Goal: Complete application form

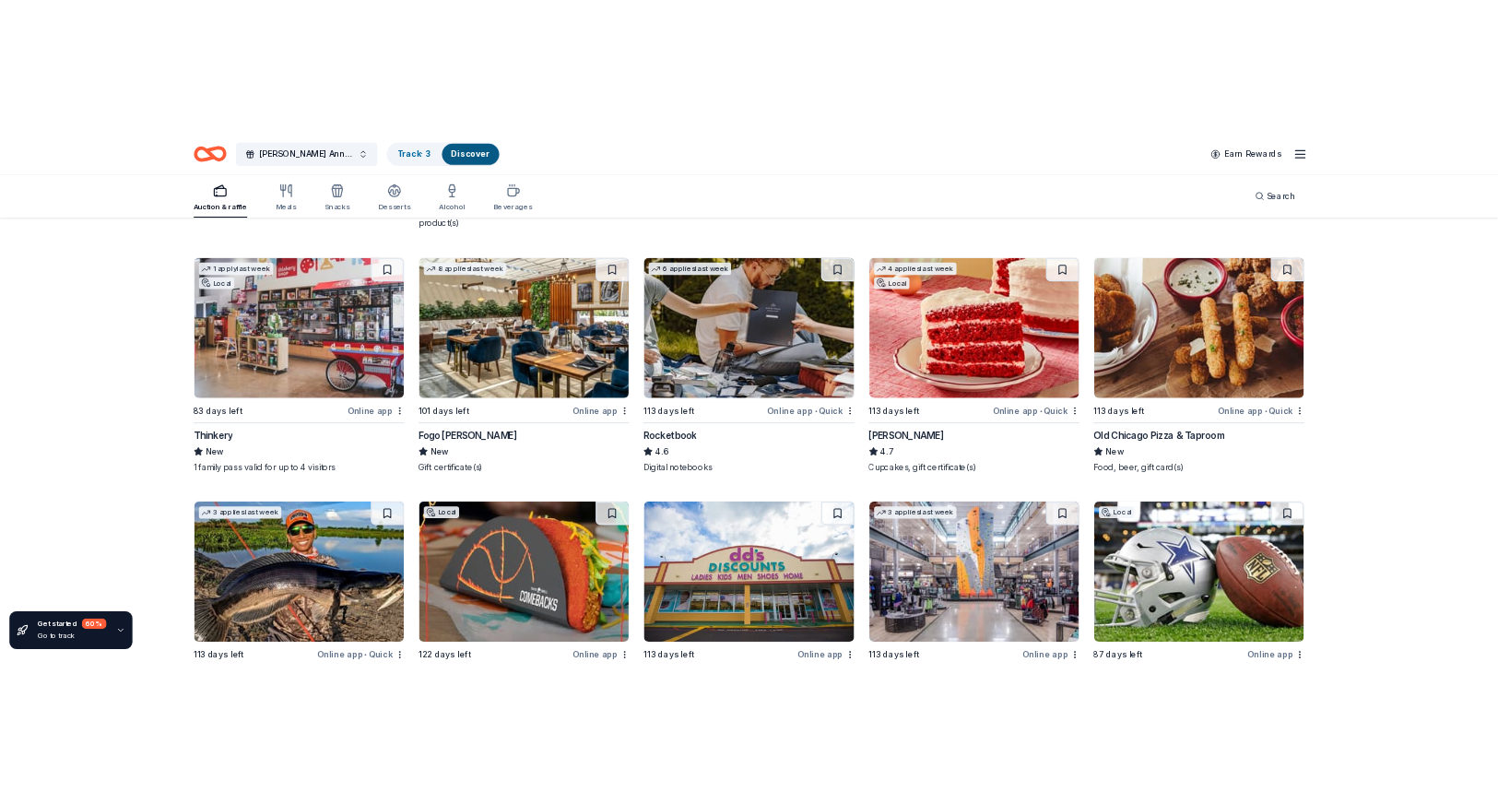
scroll to position [8773, 0]
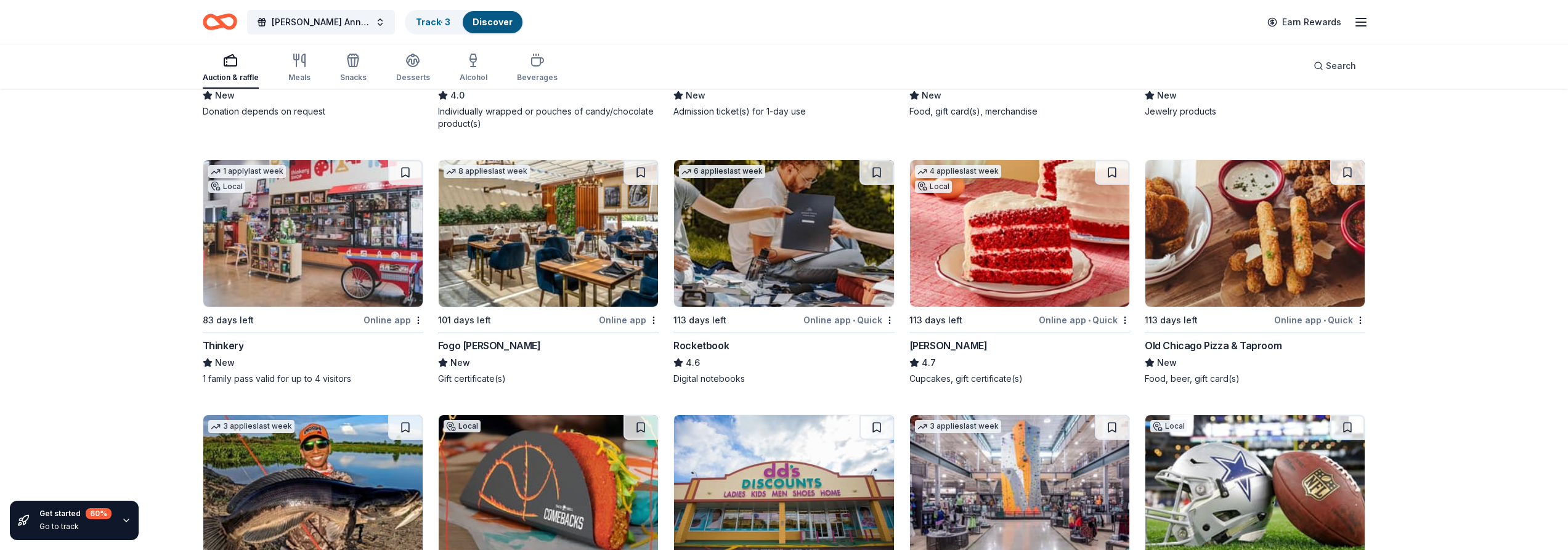
click at [945, 338] on div "[PERSON_NAME]" at bounding box center [948, 346] width 78 height 15
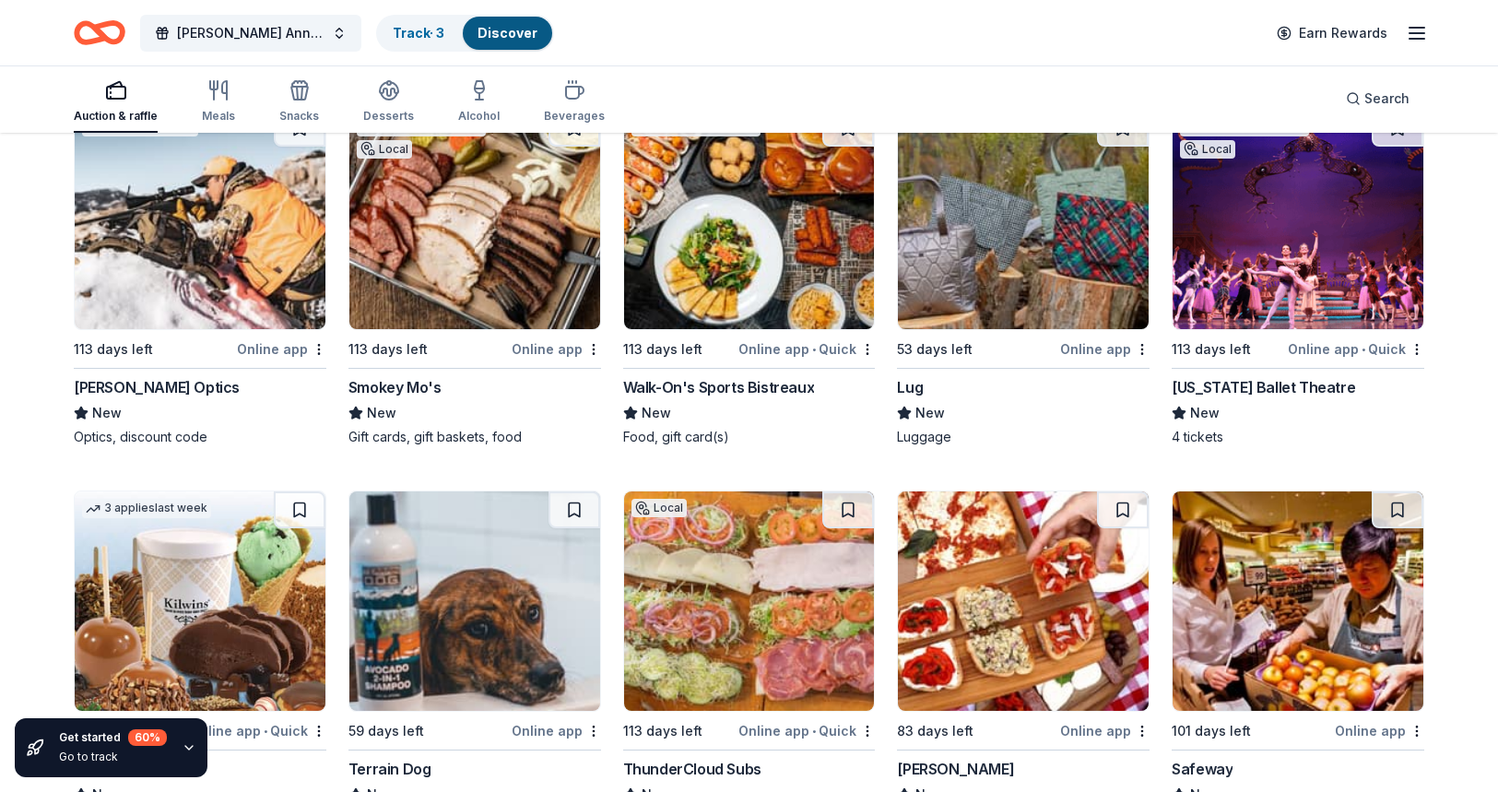
scroll to position [10524, 0]
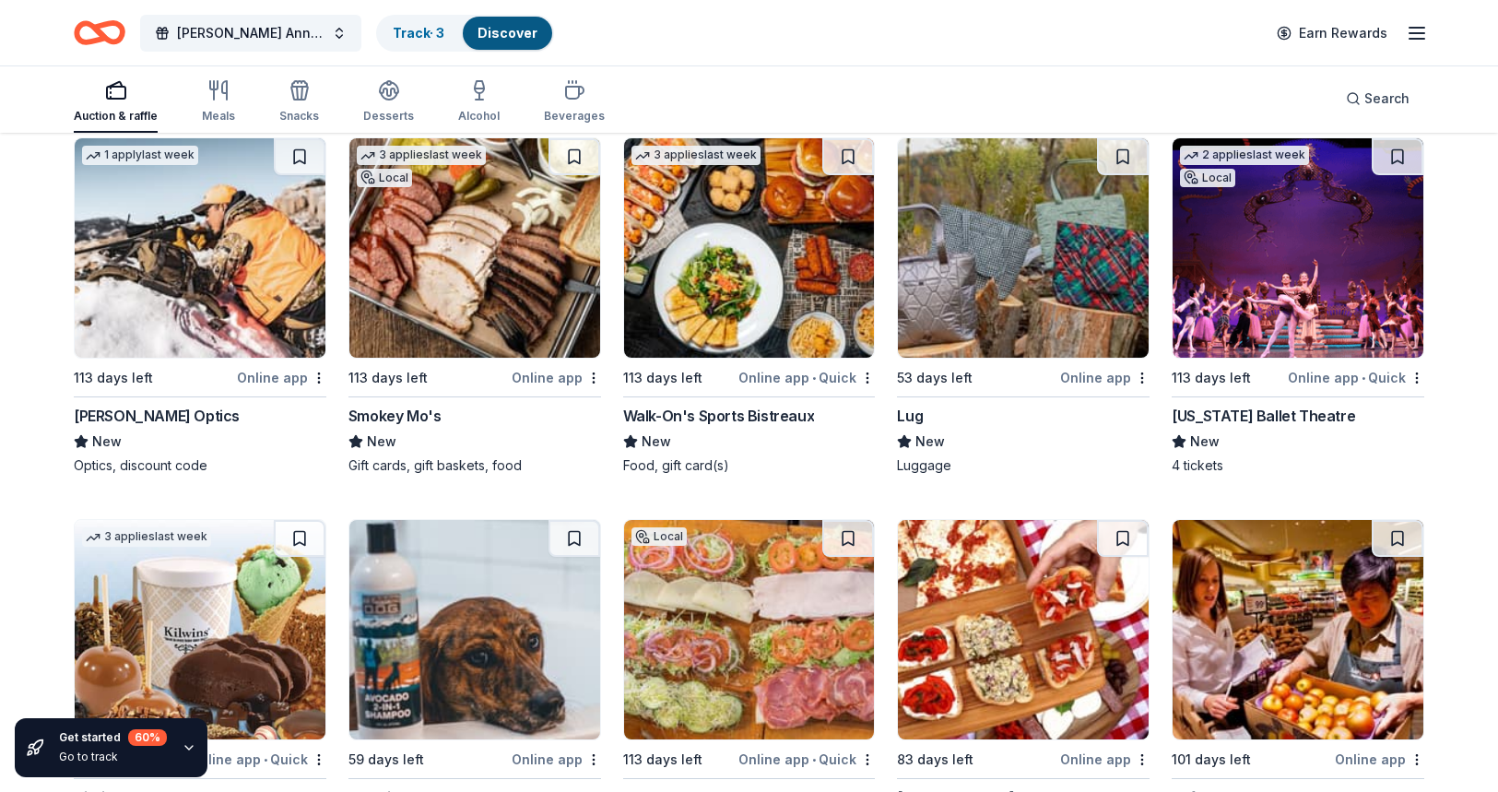
click at [727, 406] on div "Walk-On's Sports Bistreaux" at bounding box center [719, 416] width 192 height 22
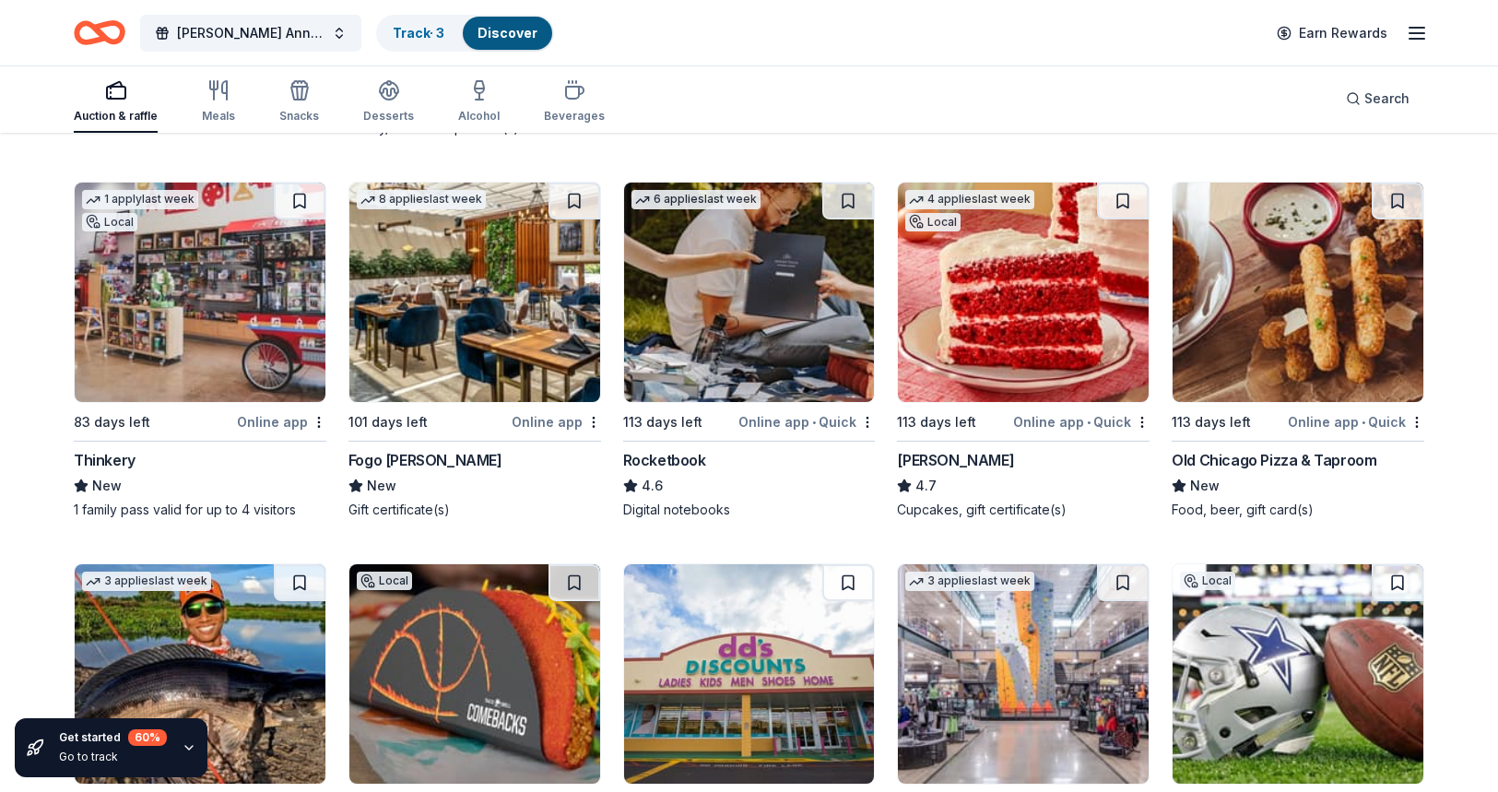
scroll to position [8933, 0]
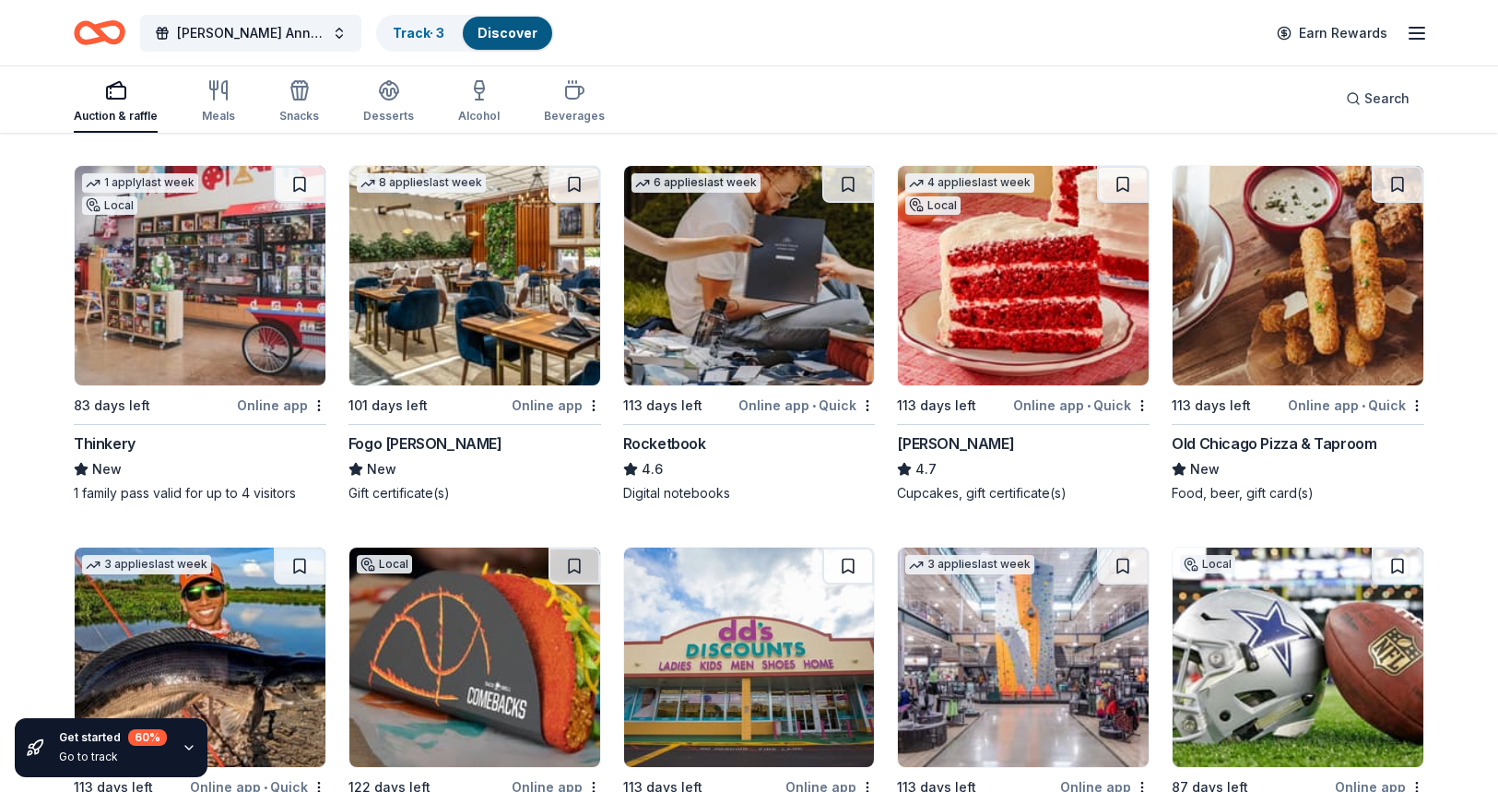
click at [419, 432] on div "Fogo [PERSON_NAME]" at bounding box center [425, 443] width 154 height 22
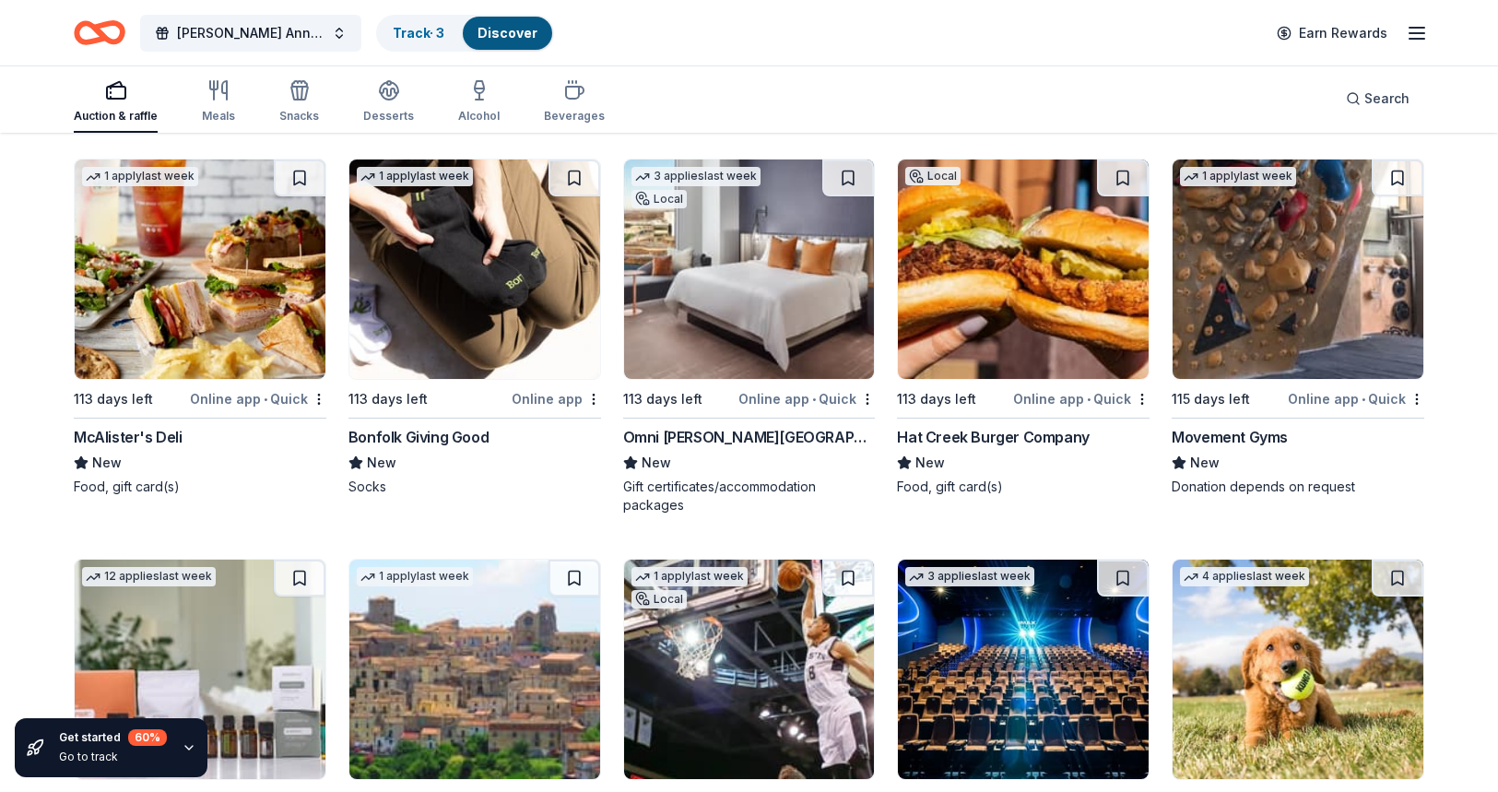
scroll to position [5338, 0]
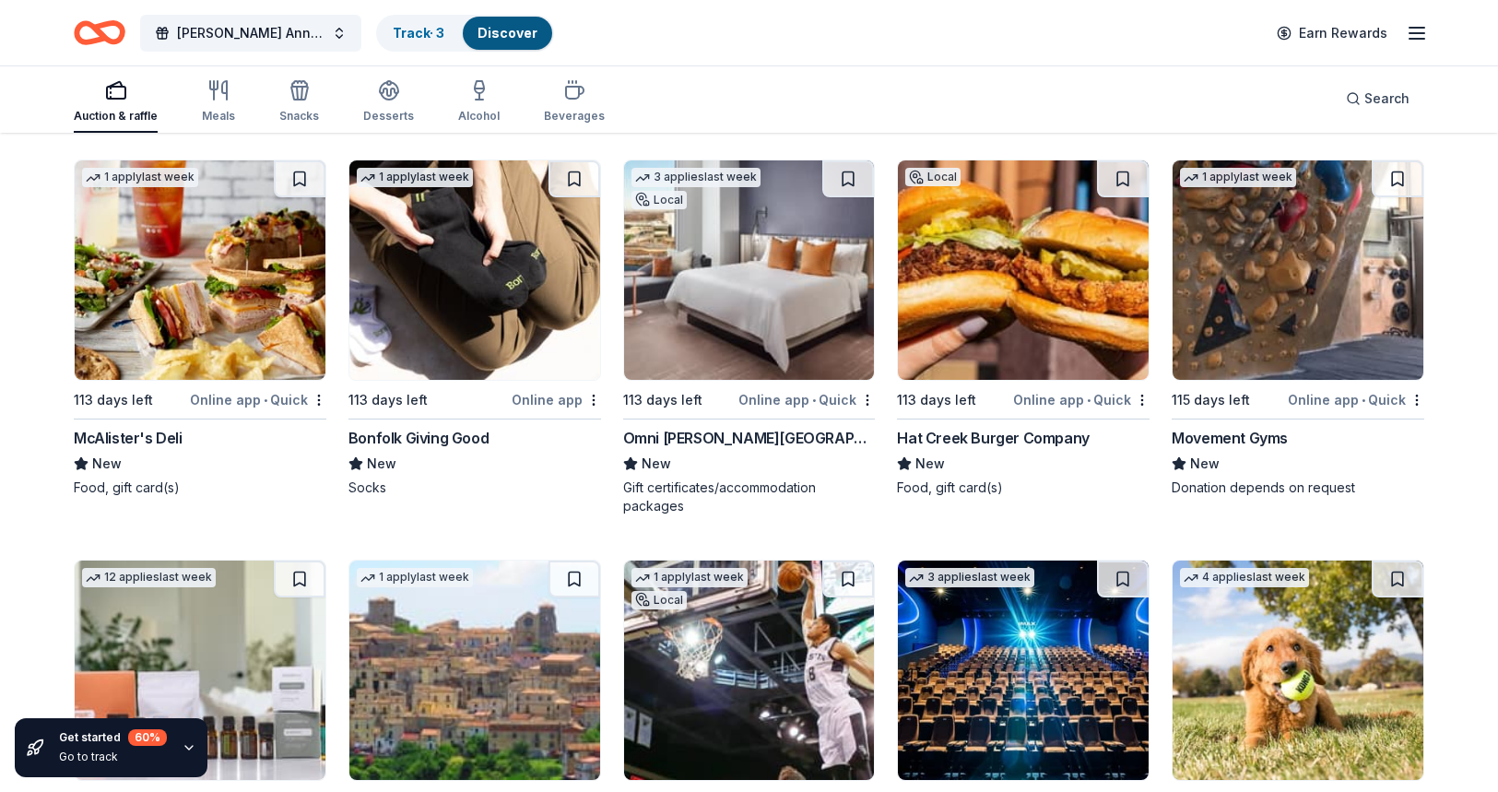
click at [447, 427] on div "Bonfolk Giving Good" at bounding box center [418, 438] width 140 height 22
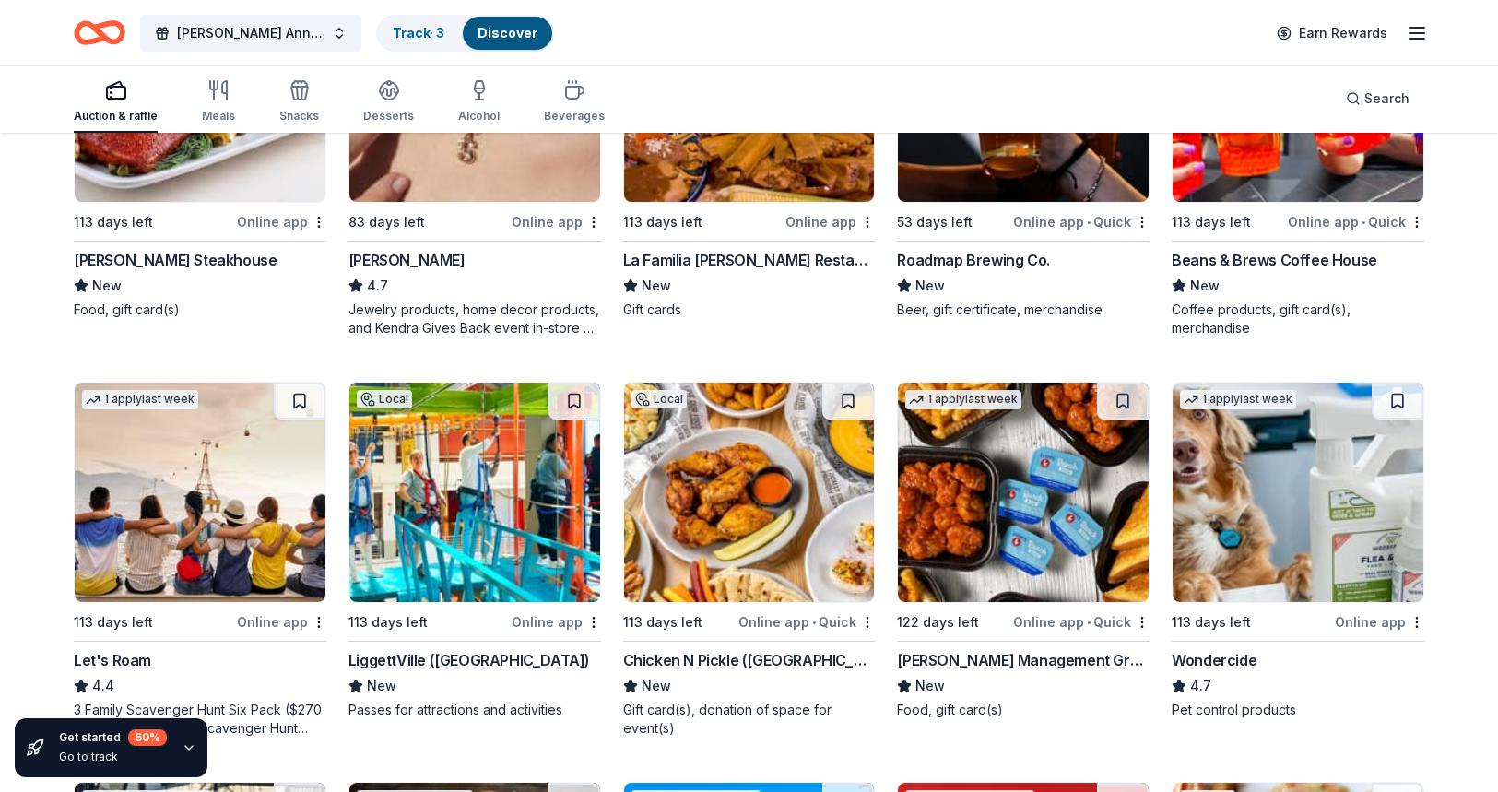
scroll to position [737, 0]
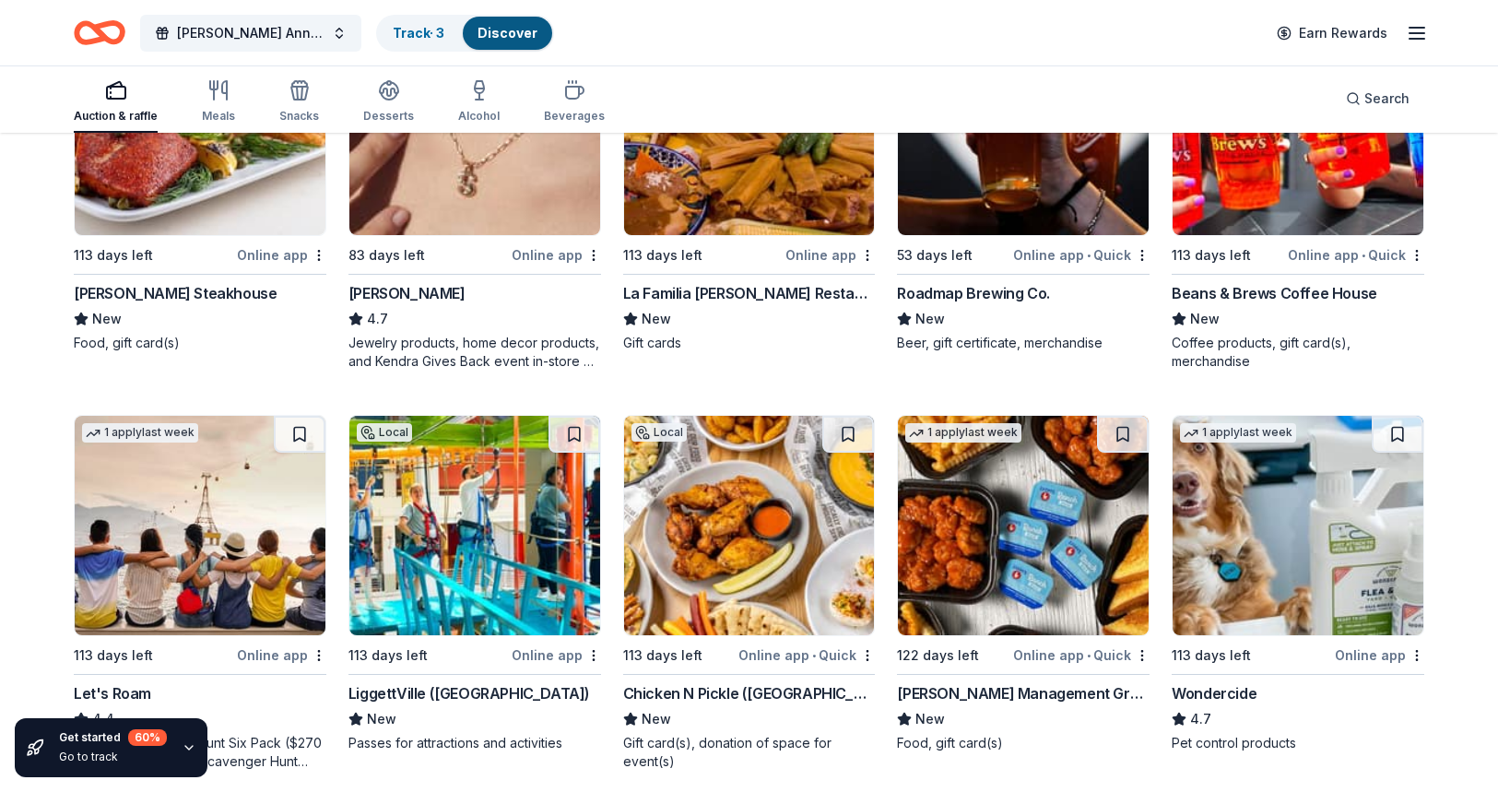
click at [424, 282] on div "[PERSON_NAME]" at bounding box center [406, 293] width 117 height 22
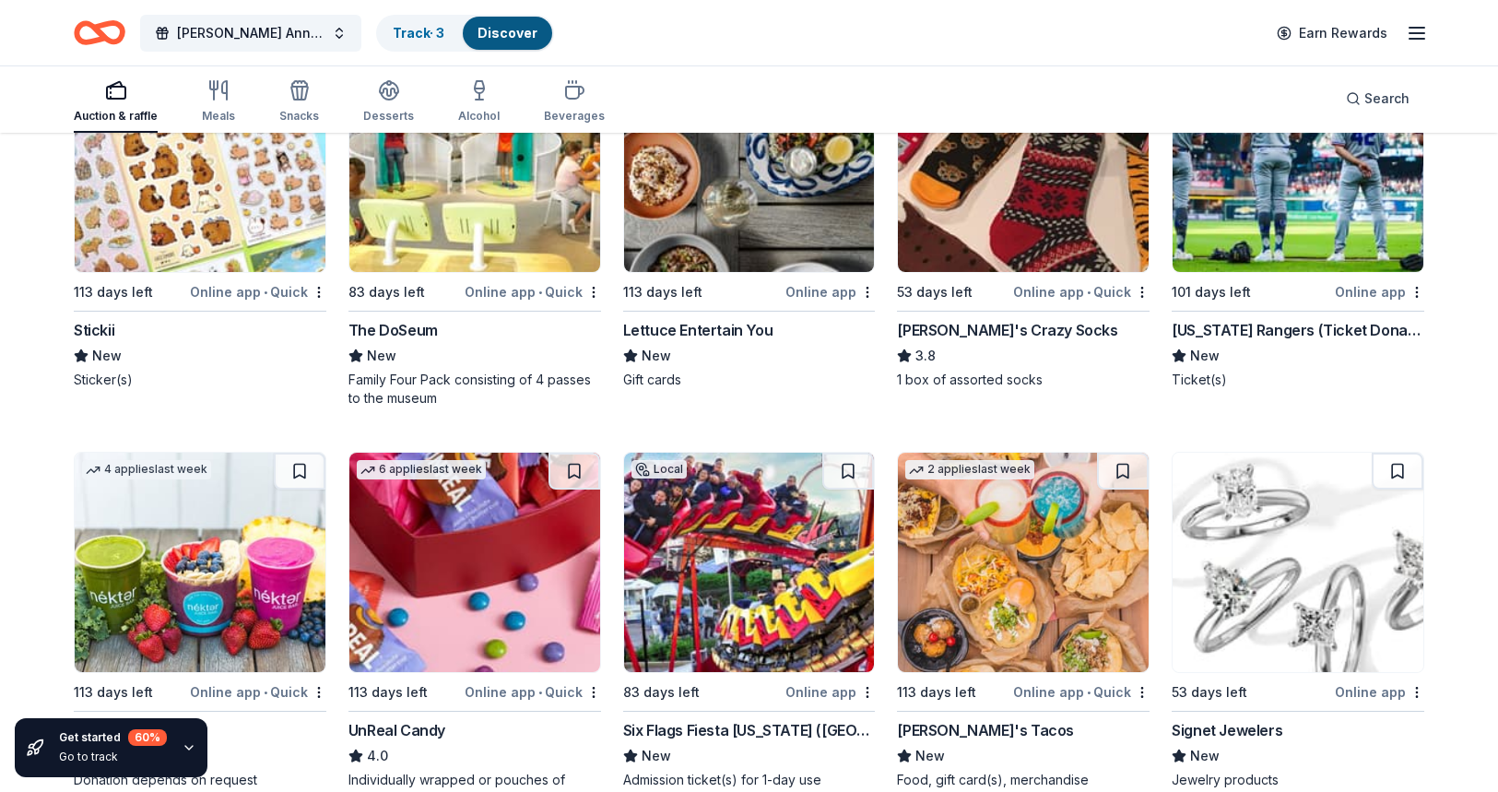
scroll to position [8204, 0]
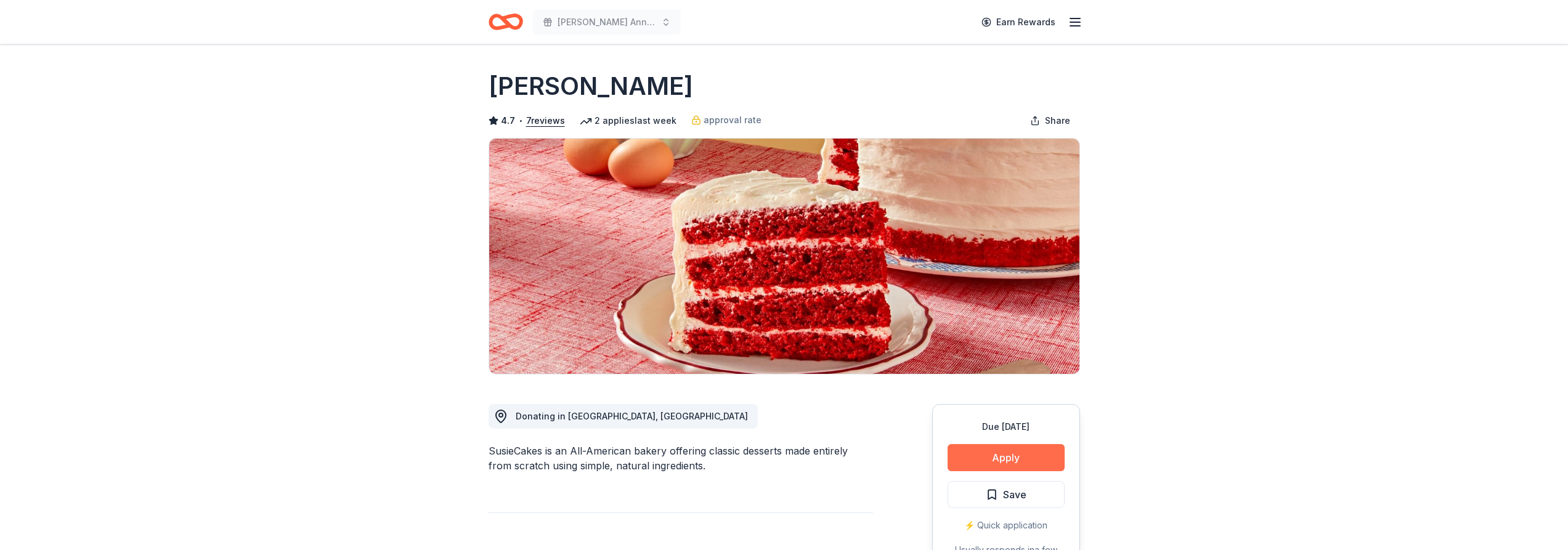
click at [1025, 453] on button "Apply" at bounding box center [1006, 458] width 117 height 27
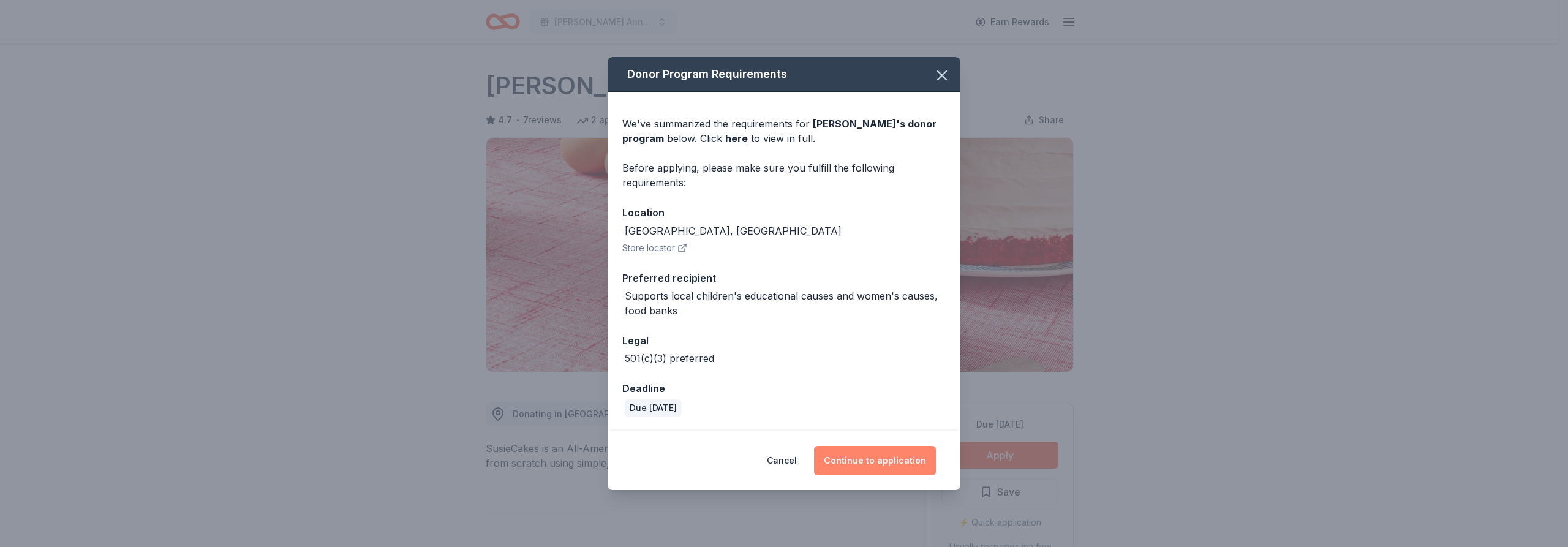
click at [852, 457] on button "Continue to application" at bounding box center [874, 461] width 122 height 29
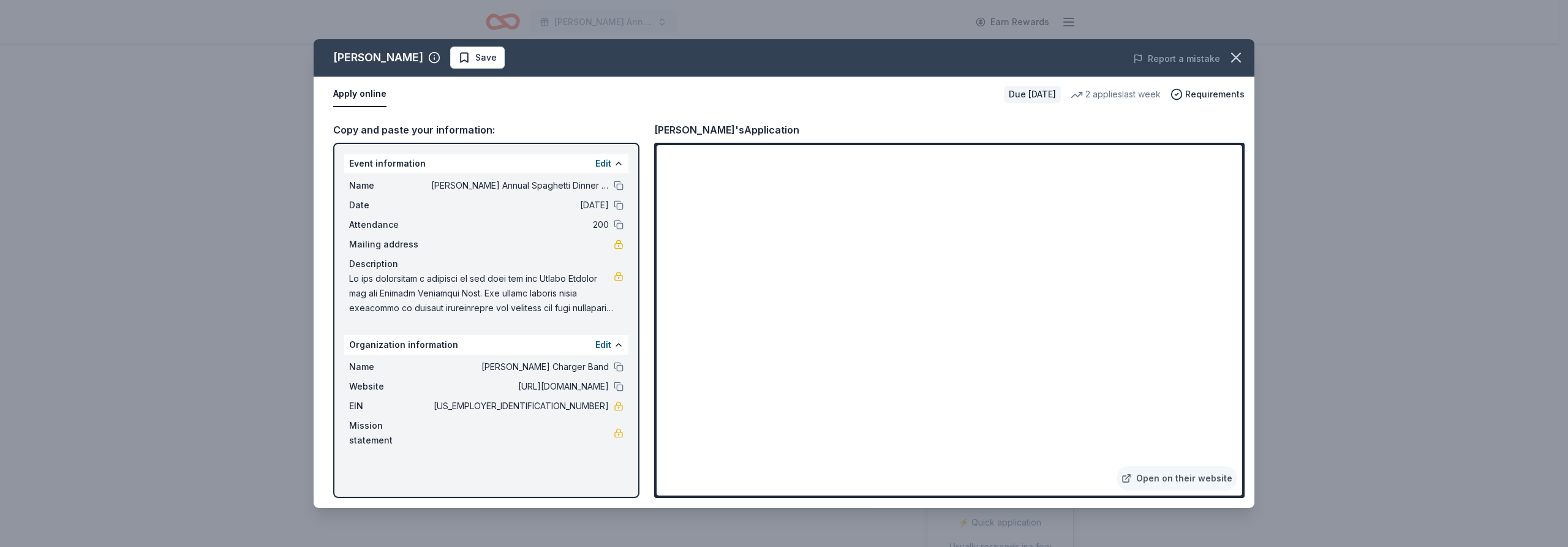
click at [363, 278] on span at bounding box center [481, 293] width 264 height 44
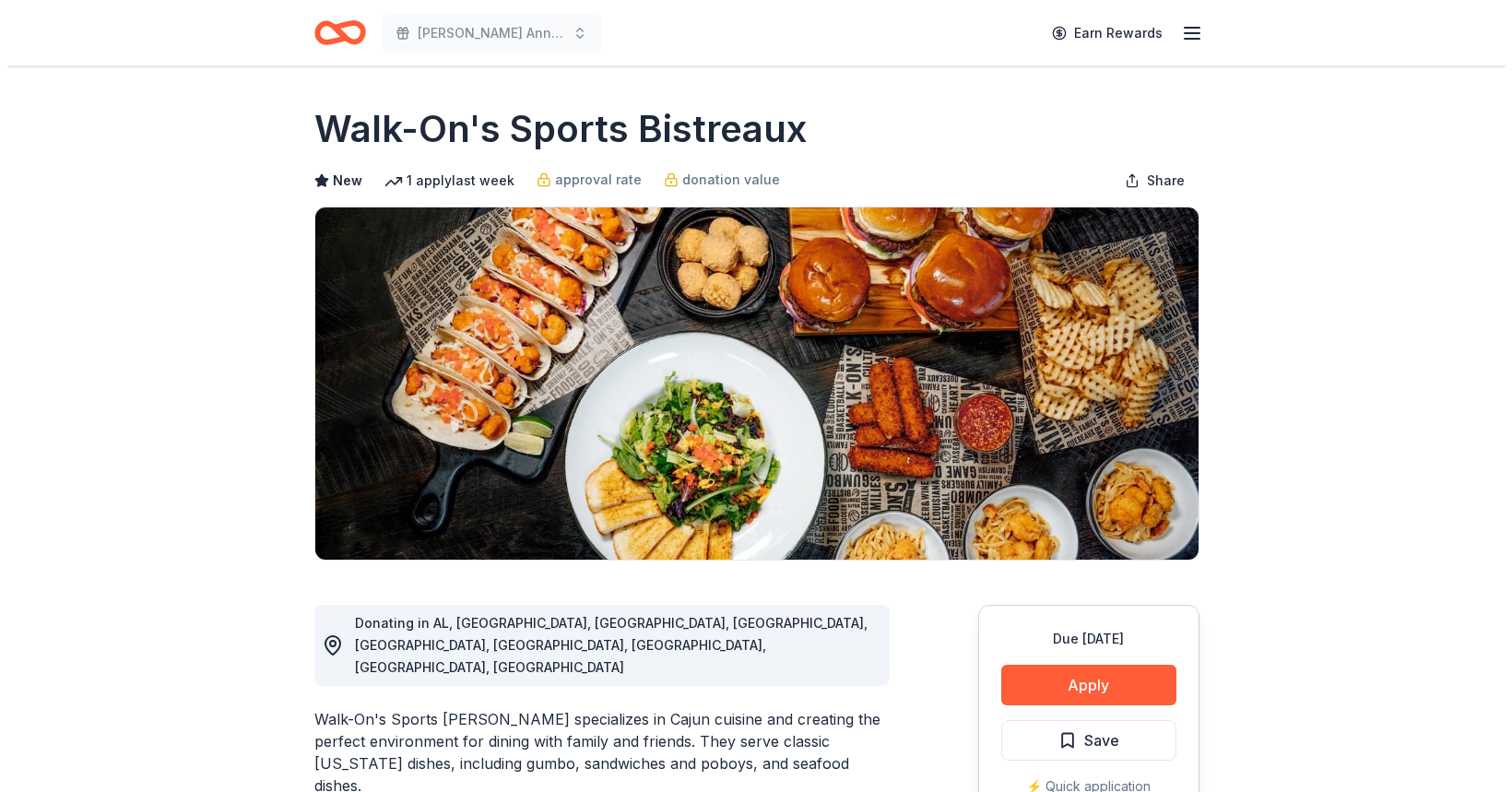
scroll to position [92, 0]
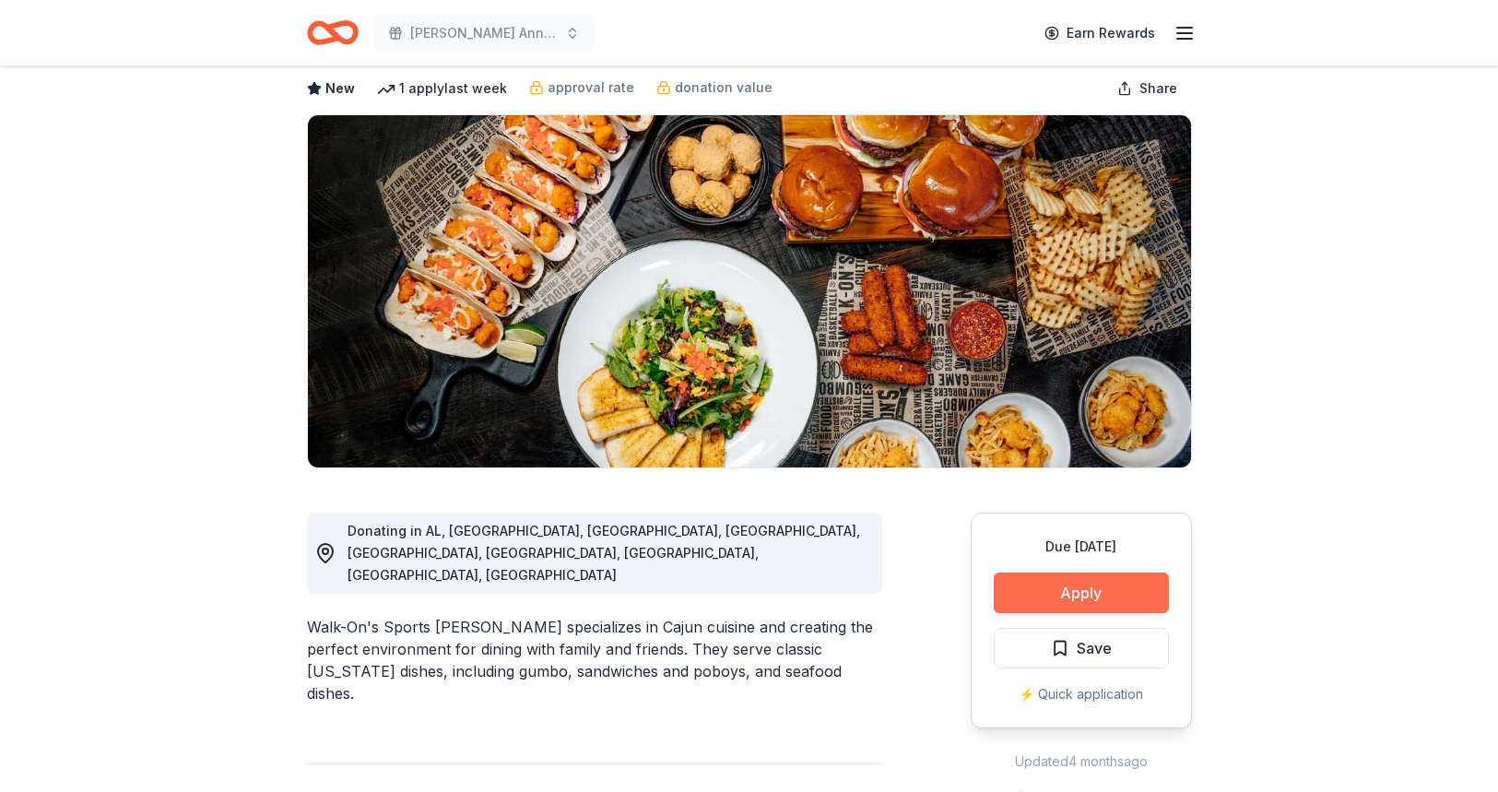
click at [1153, 599] on button "Apply" at bounding box center [1081, 592] width 175 height 41
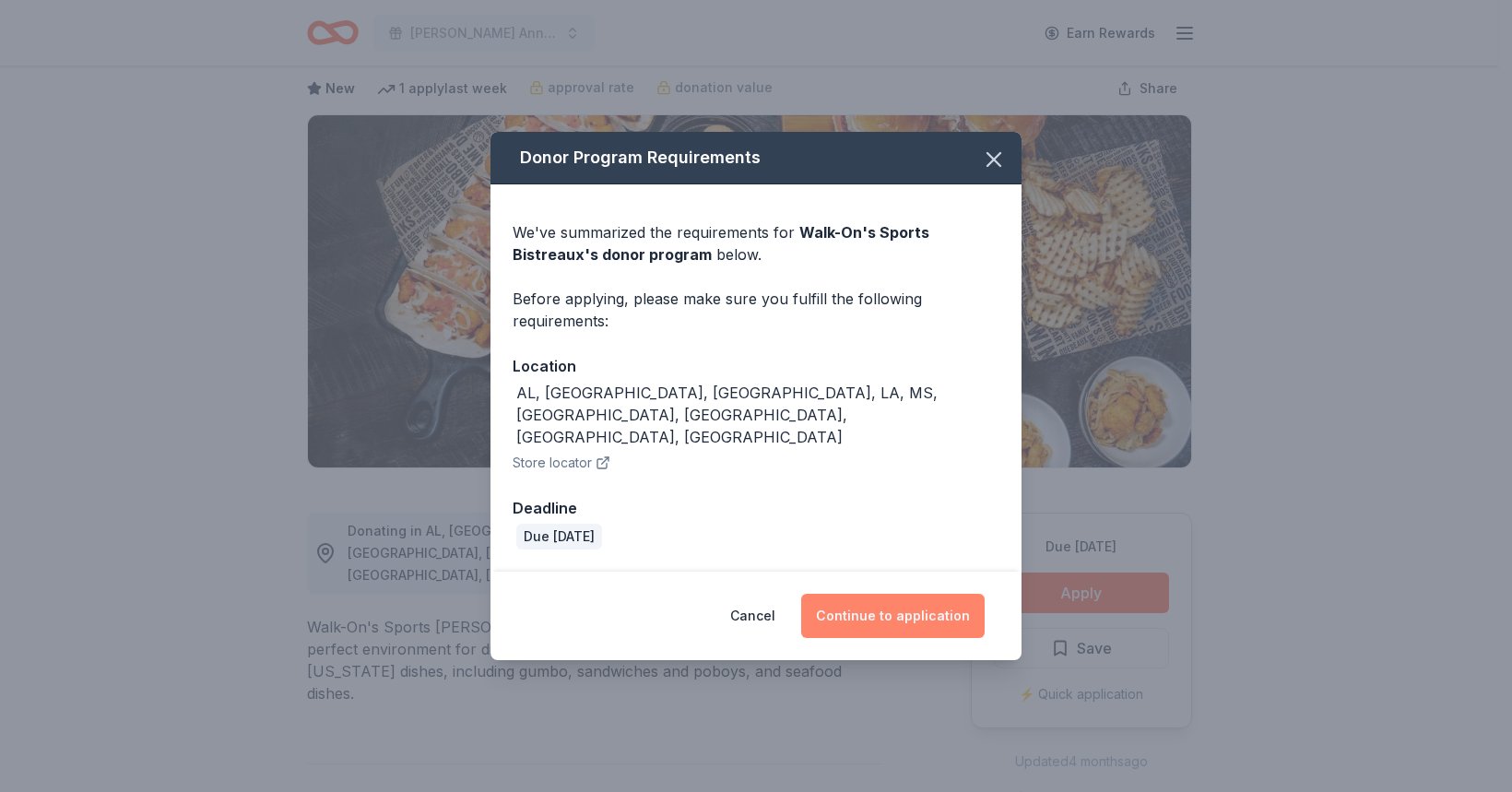
click at [918, 594] on button "Continue to application" at bounding box center [892, 616] width 183 height 44
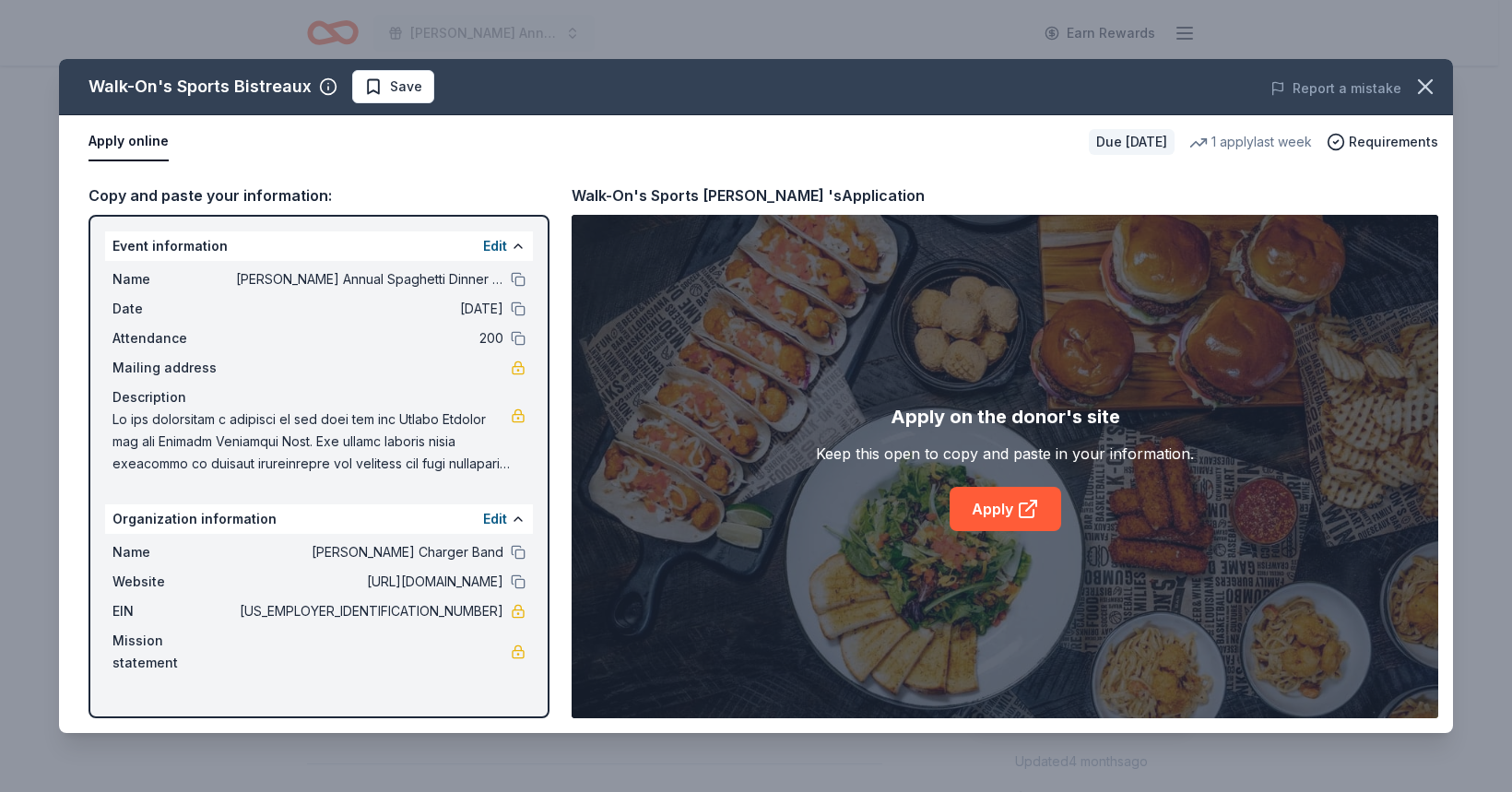
click at [966, 535] on div "Apply on the donor's site Keep this open to copy and paste in your information.…" at bounding box center [1005, 466] width 866 height 503
click at [970, 520] on link "Apply" at bounding box center [1005, 509] width 112 height 44
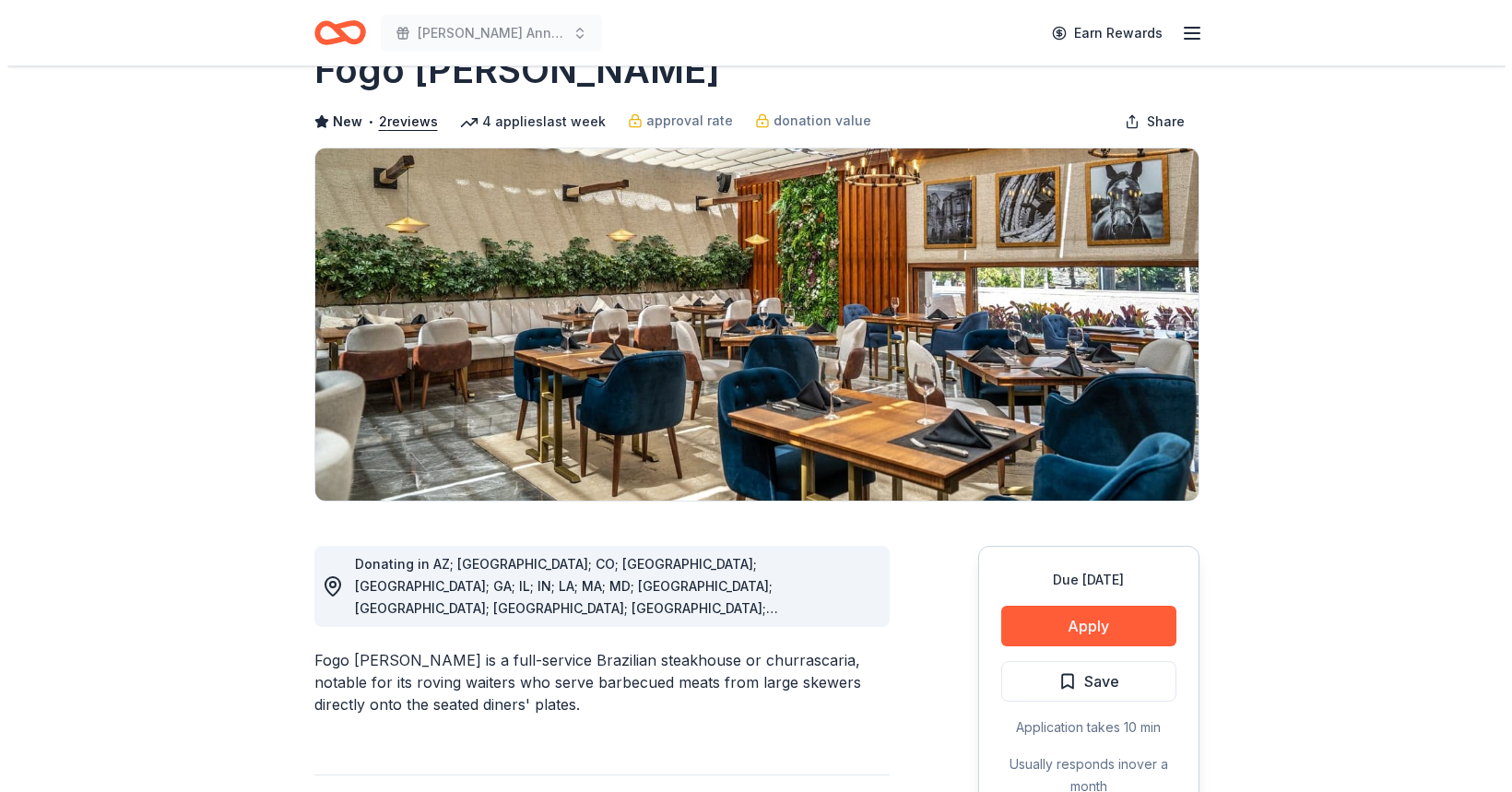
scroll to position [92, 0]
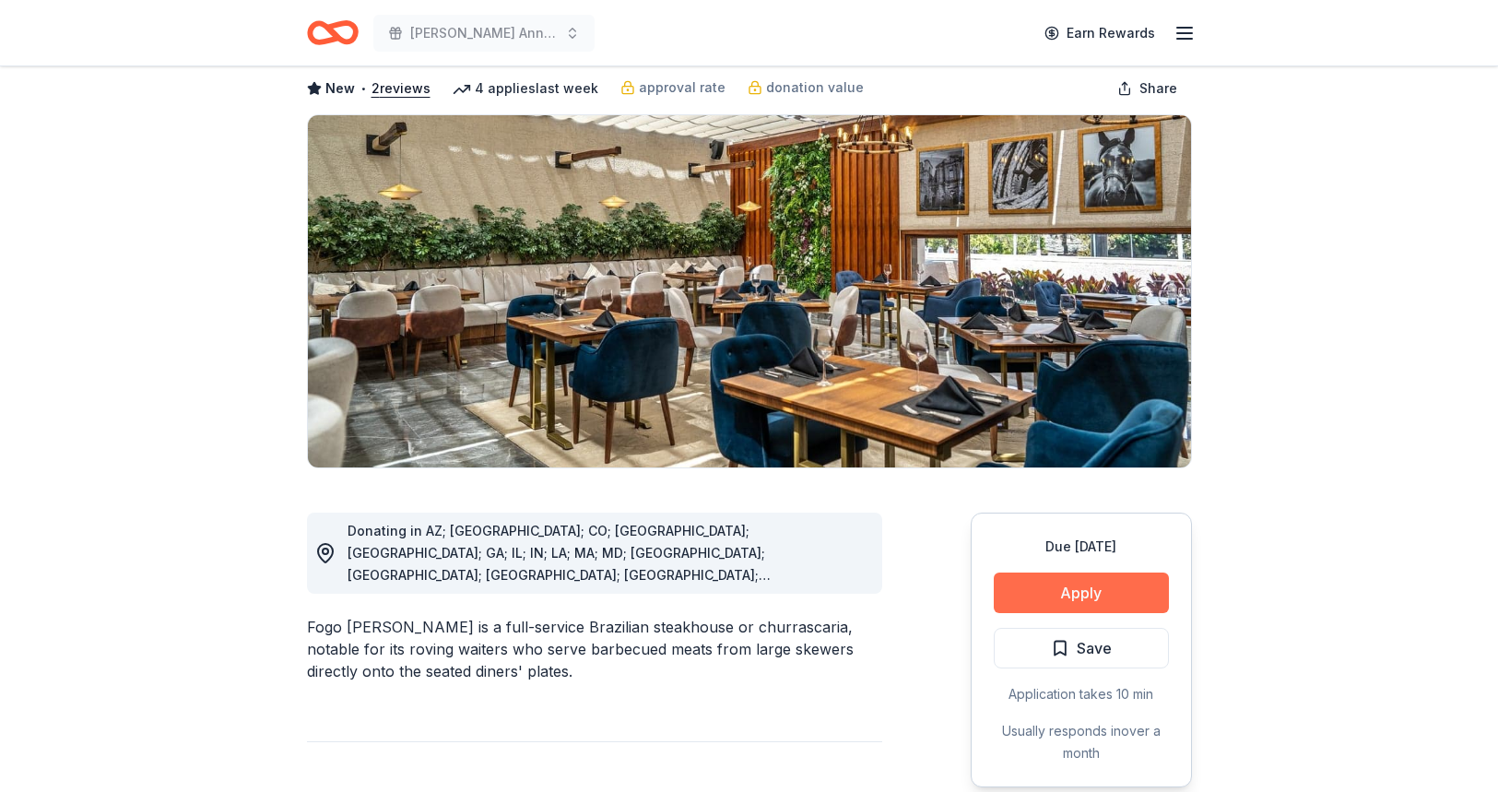
click at [1047, 600] on button "Apply" at bounding box center [1081, 592] width 175 height 41
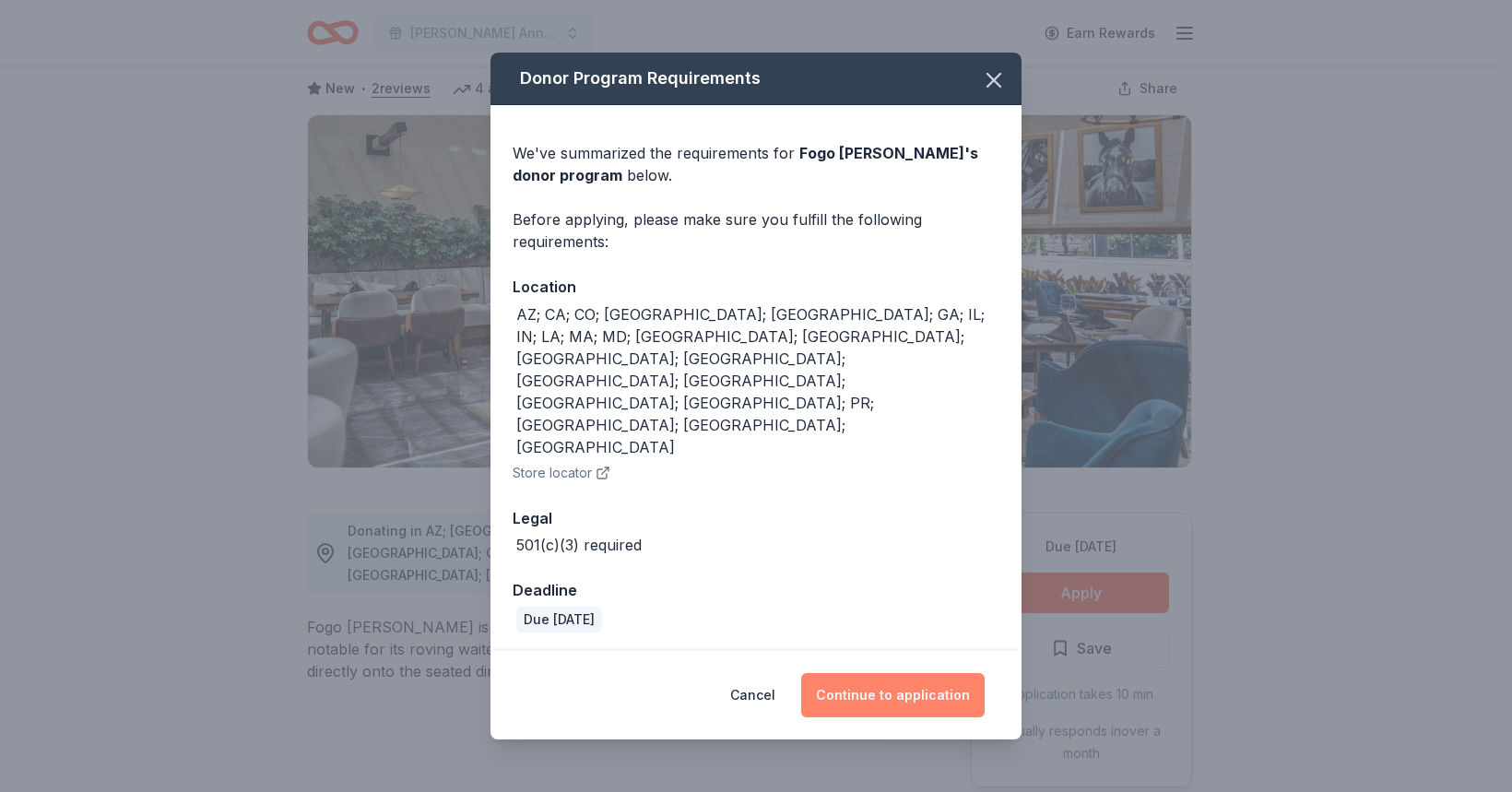
click at [923, 673] on button "Continue to application" at bounding box center [892, 695] width 183 height 44
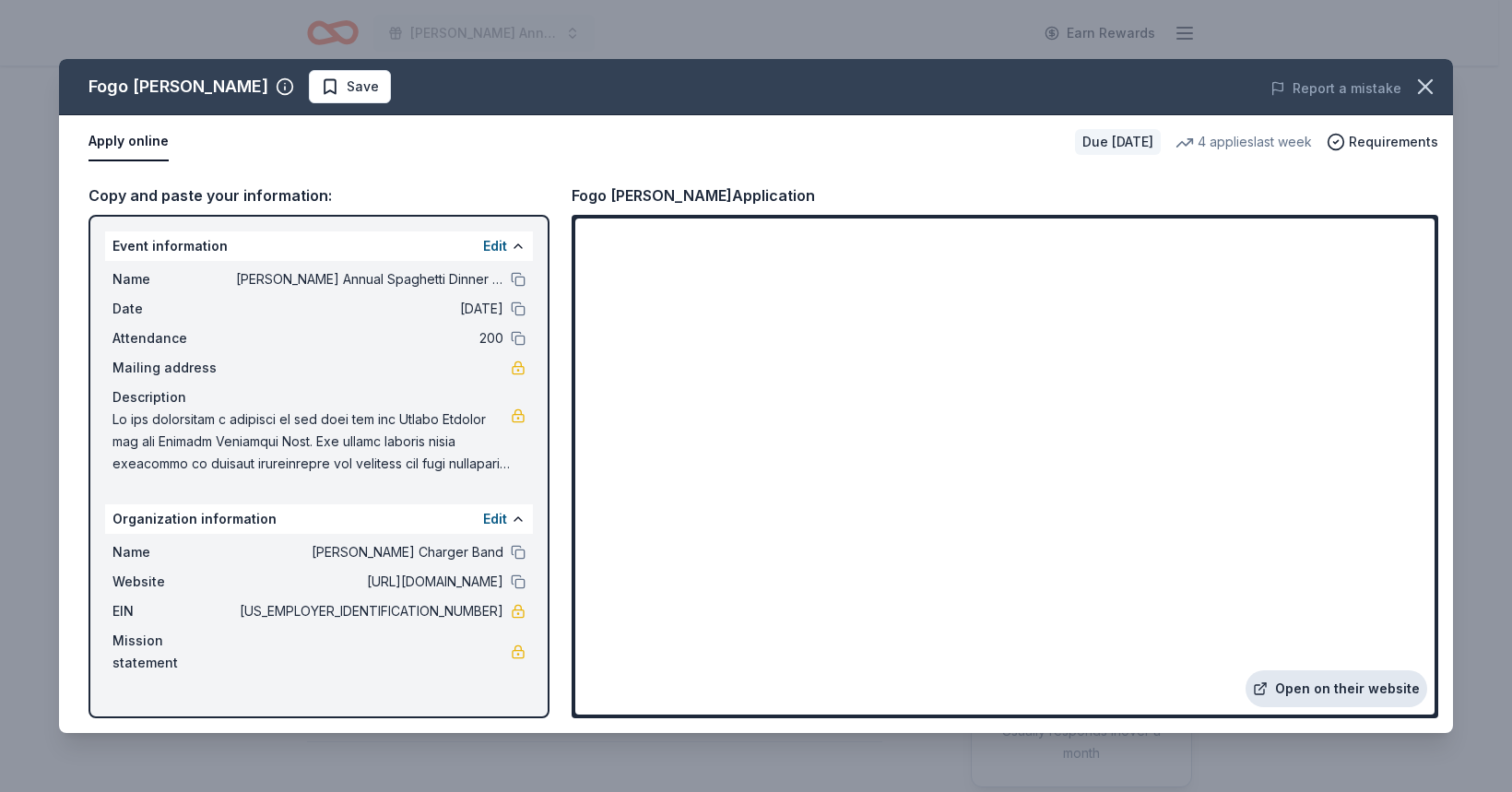
click at [1302, 685] on link "Open on their website" at bounding box center [1336, 688] width 182 height 37
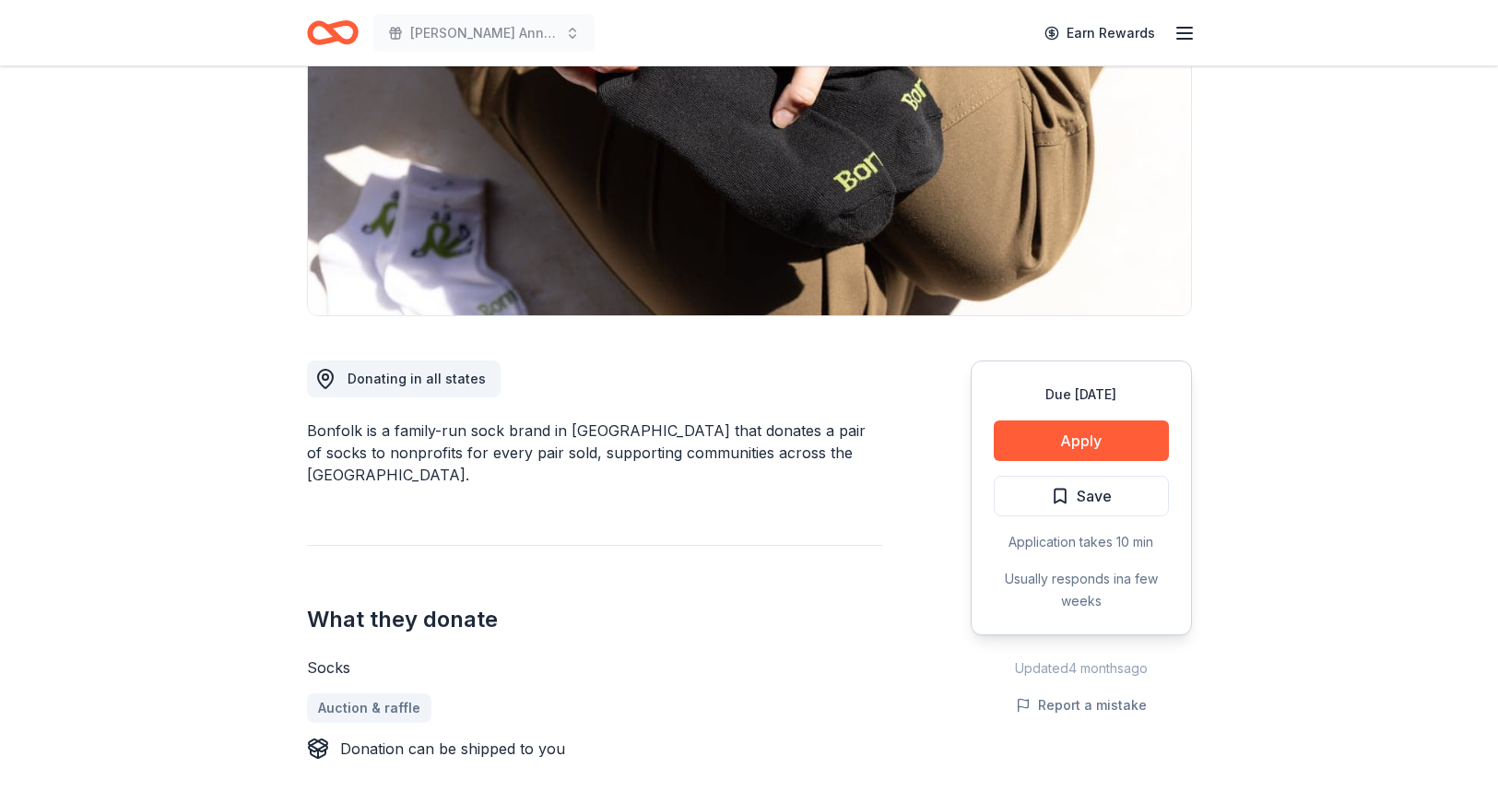
scroll to position [277, 0]
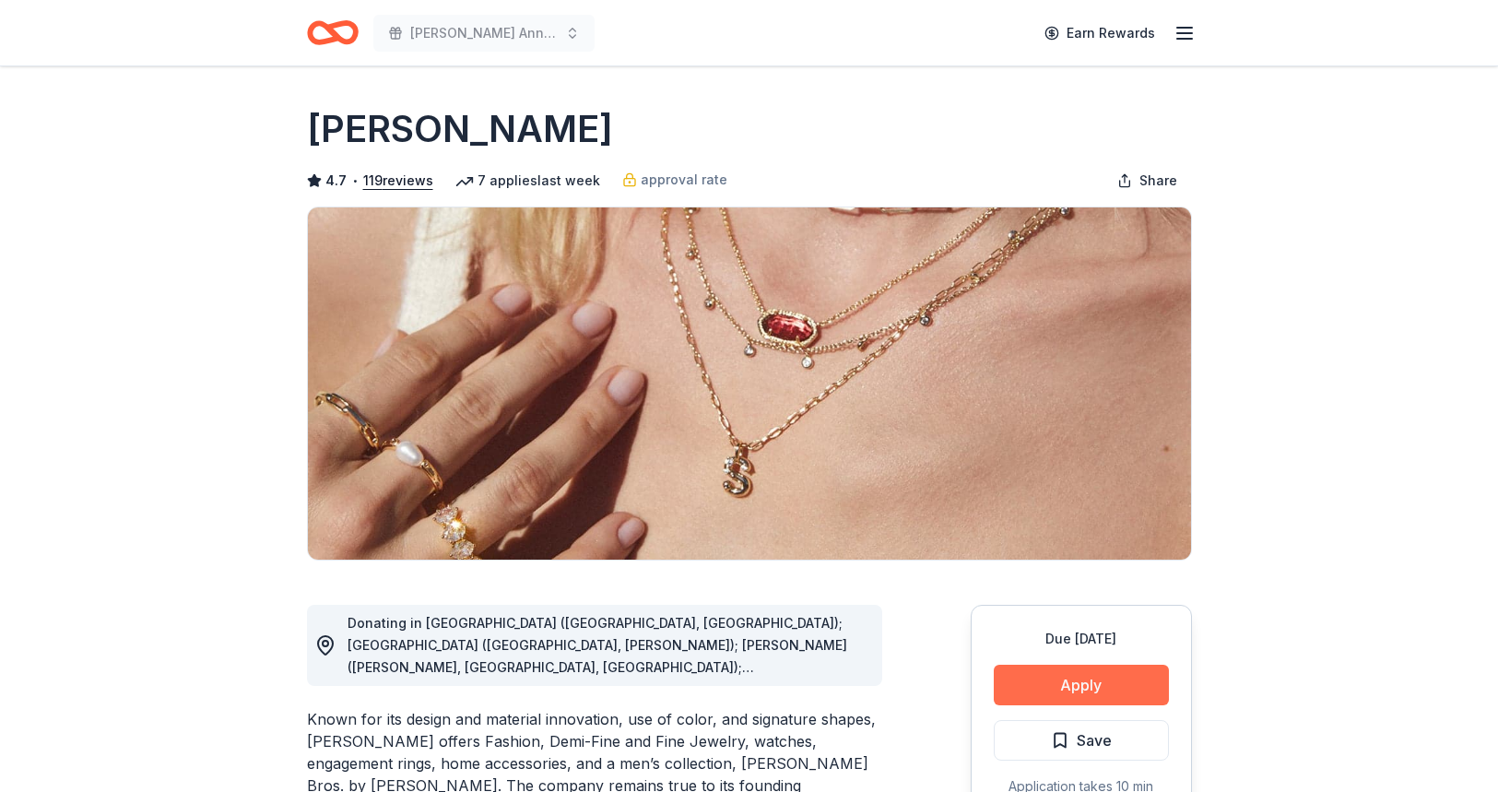
click at [1078, 678] on button "Apply" at bounding box center [1081, 685] width 175 height 41
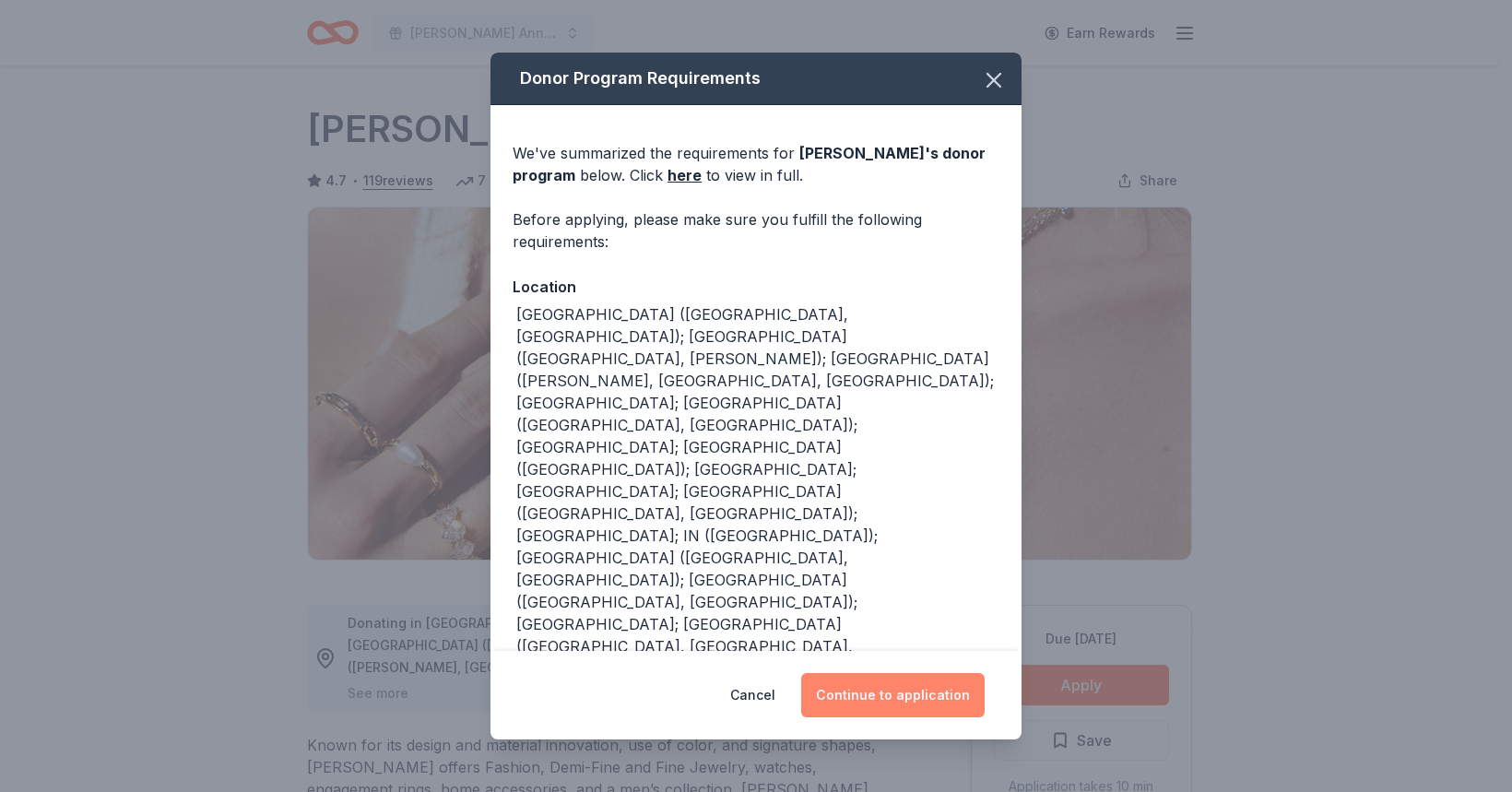
click at [910, 684] on button "Continue to application" at bounding box center [892, 695] width 183 height 44
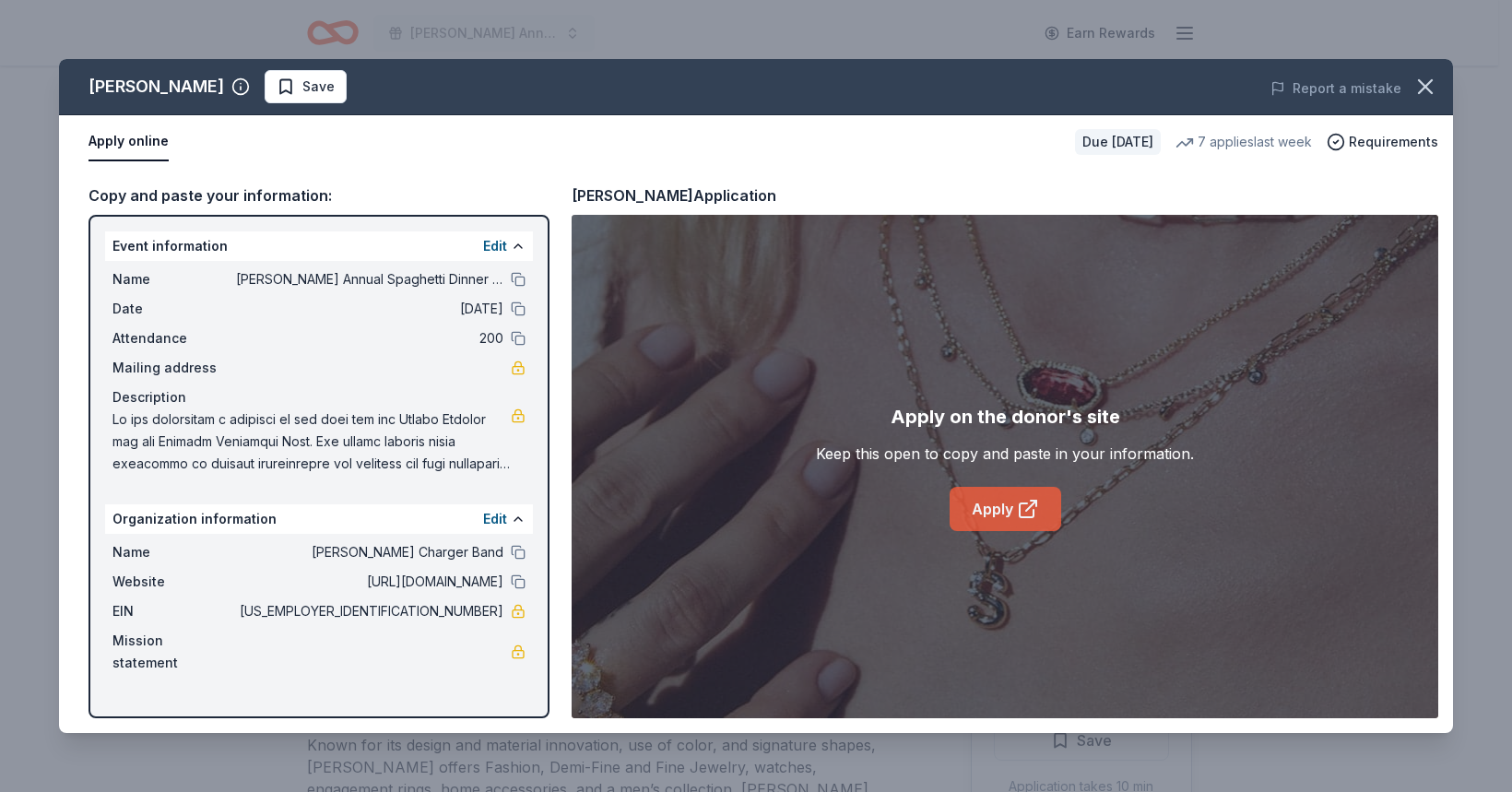
click at [978, 513] on link "Apply" at bounding box center [1005, 509] width 112 height 44
